Goal: Task Accomplishment & Management: Manage account settings

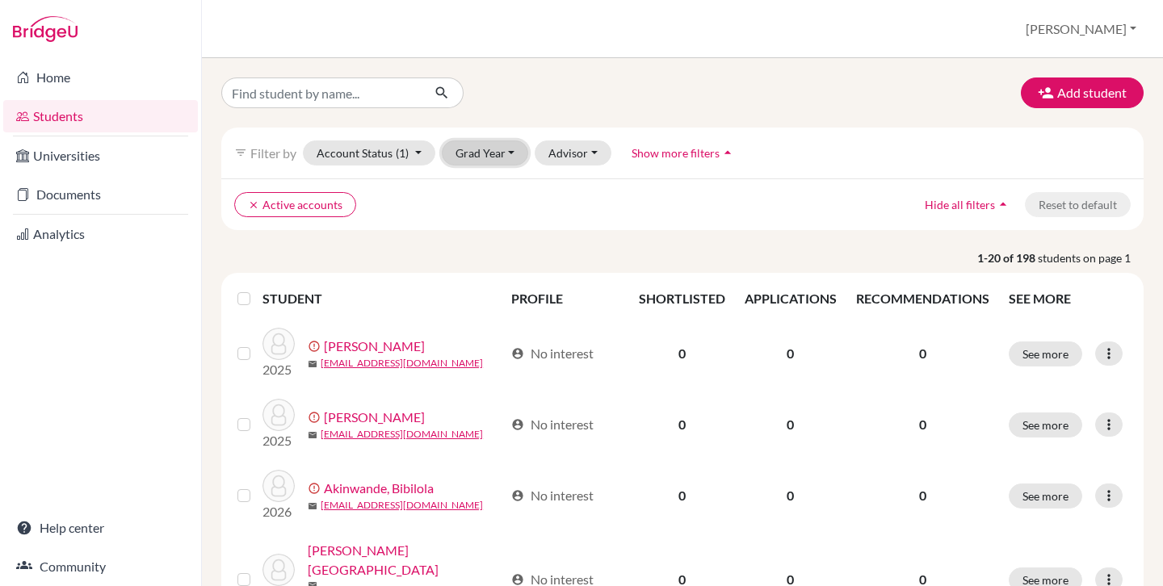
click at [465, 153] on button "Grad Year" at bounding box center [485, 153] width 87 height 25
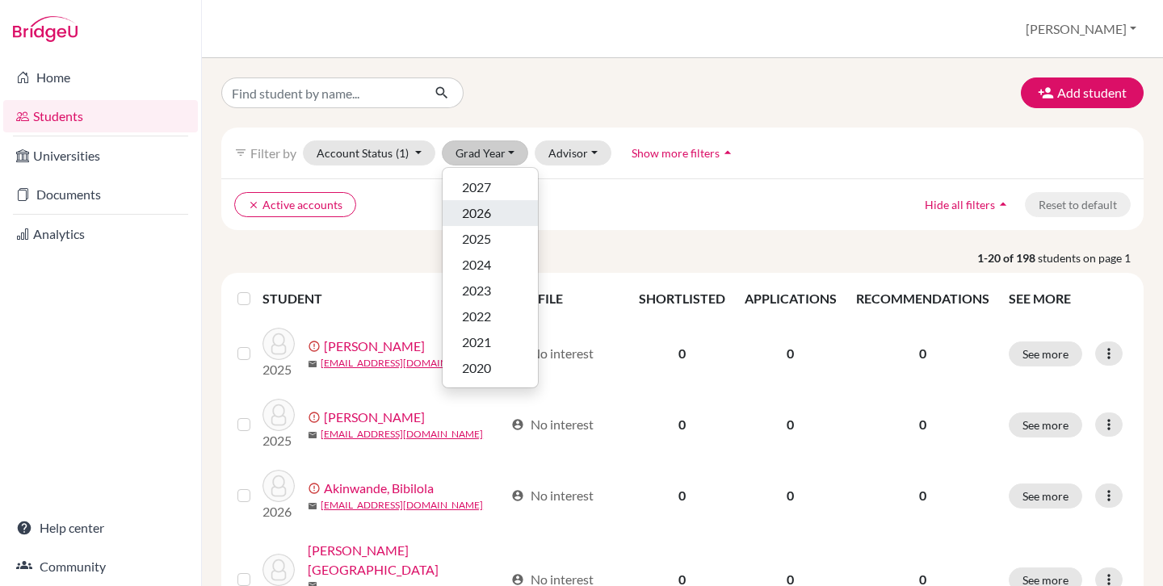
click at [494, 220] on div "2026" at bounding box center [490, 213] width 57 height 19
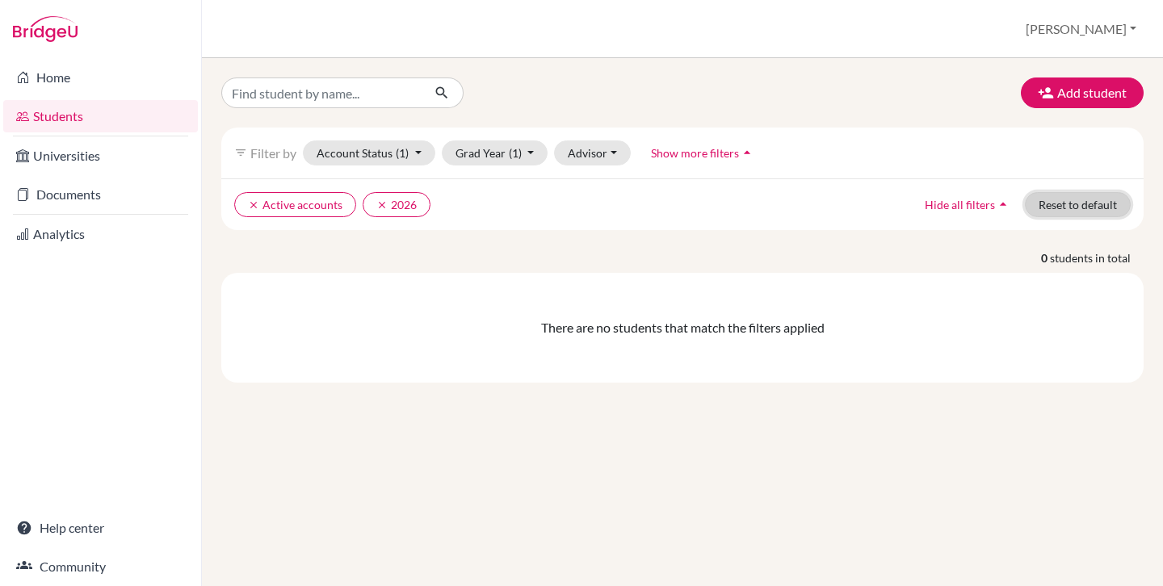
click at [1092, 212] on button "Reset to default" at bounding box center [1078, 204] width 106 height 25
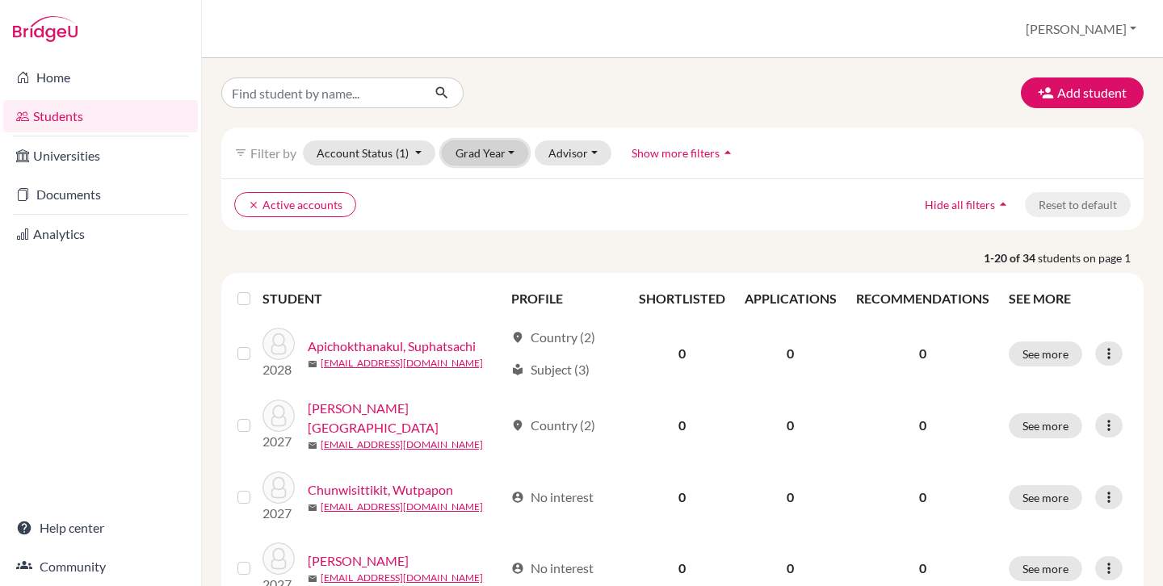
click at [489, 143] on button "Grad Year" at bounding box center [485, 153] width 87 height 25
click at [501, 215] on div "2027" at bounding box center [490, 213] width 57 height 19
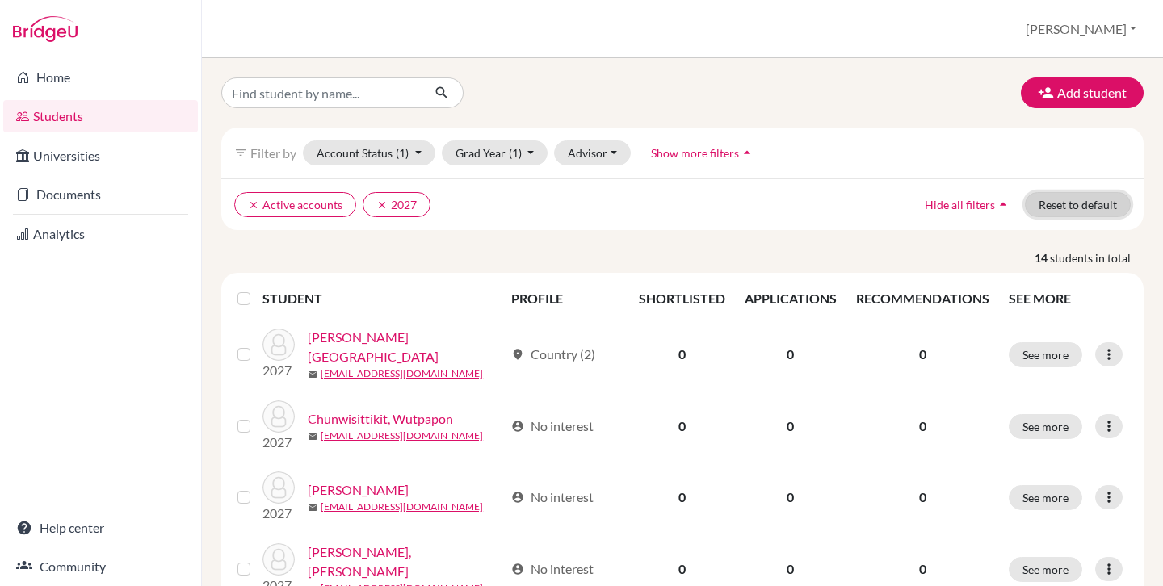
click at [1090, 208] on button "Reset to default" at bounding box center [1078, 204] width 106 height 25
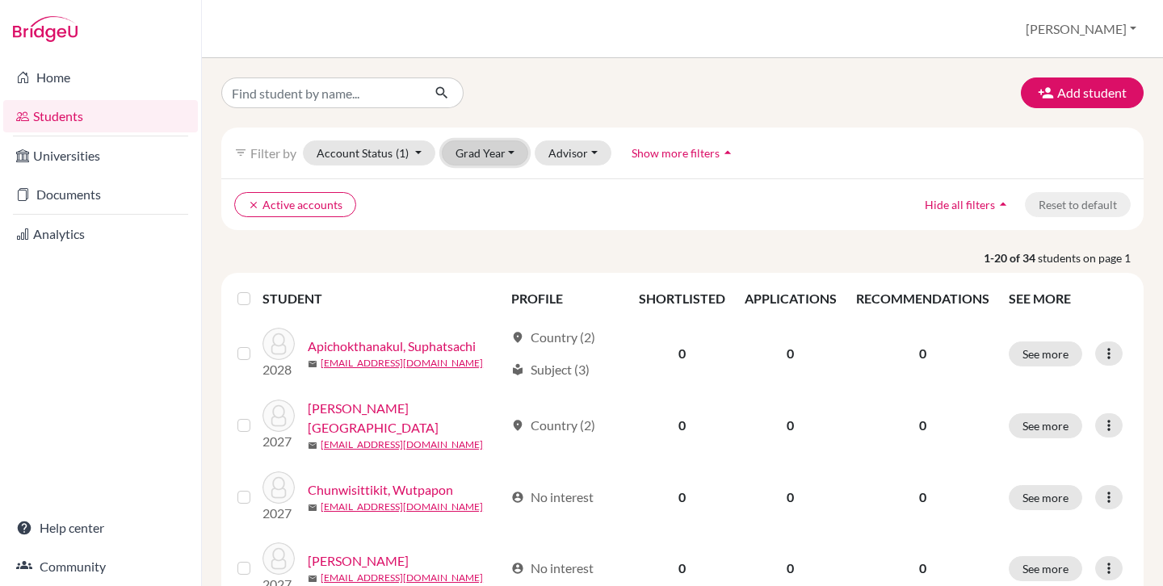
click at [498, 149] on button "Grad Year" at bounding box center [485, 153] width 87 height 25
click at [534, 96] on div "Add student" at bounding box center [682, 93] width 947 height 31
click at [1112, 20] on button "[PERSON_NAME]" at bounding box center [1081, 29] width 125 height 31
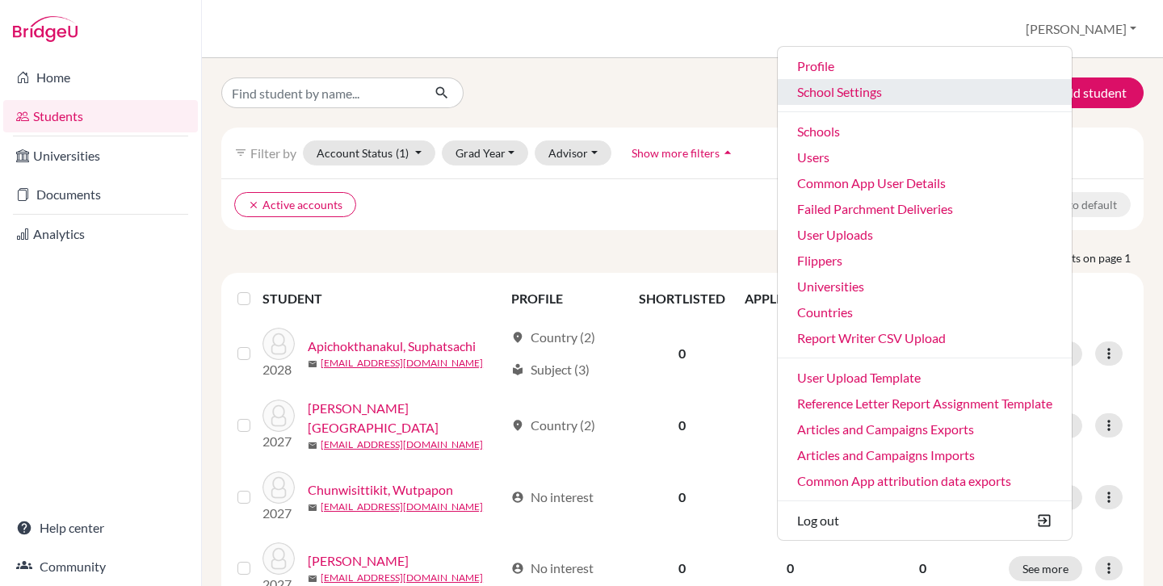
click at [958, 96] on link "School Settings" at bounding box center [925, 92] width 294 height 26
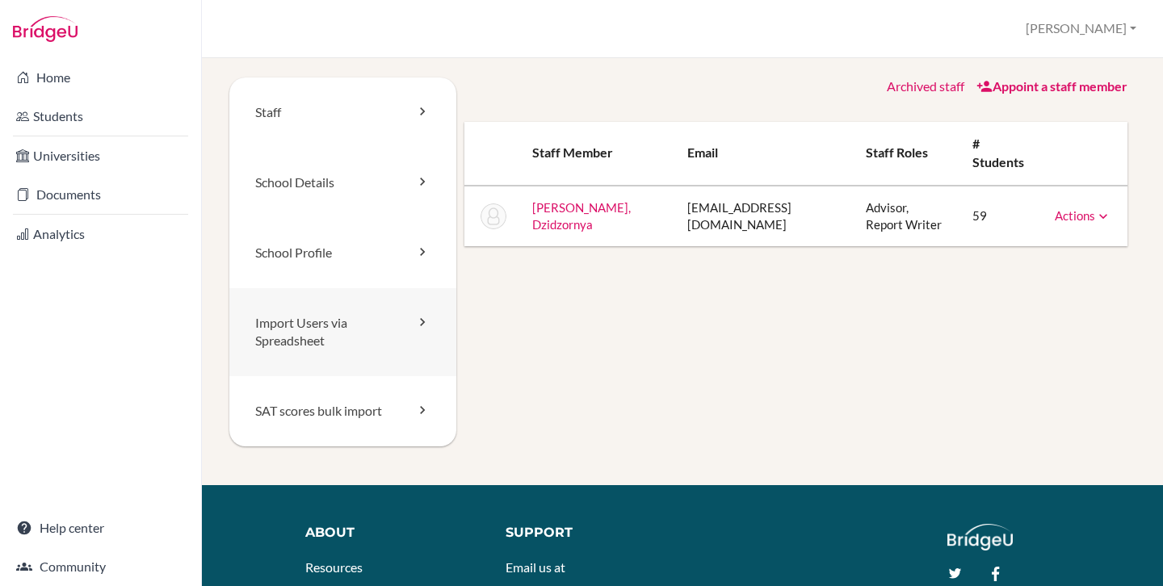
click at [374, 354] on link "Import Users via Spreadsheet" at bounding box center [342, 332] width 227 height 89
